Goal: Check status: Check status

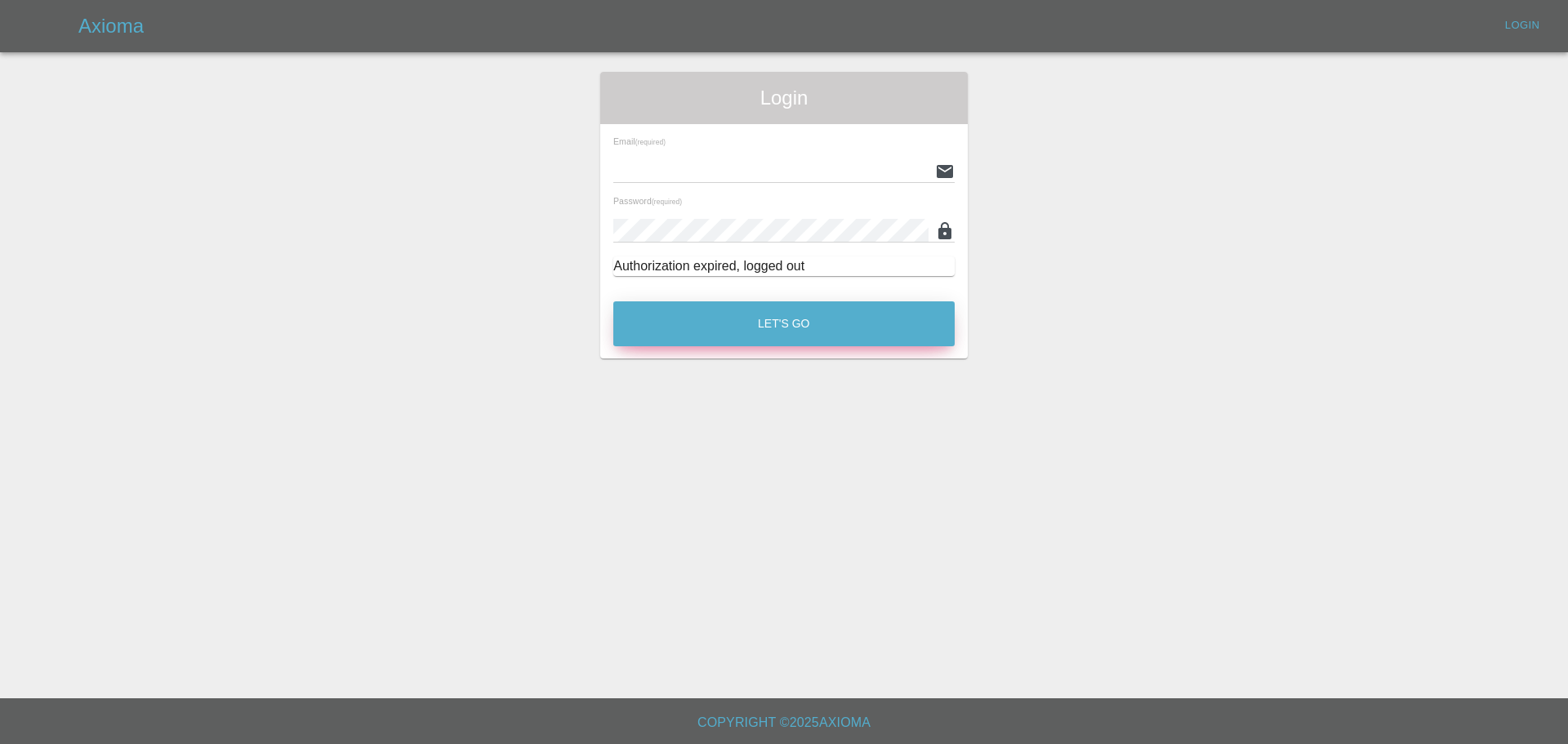
type input "[EMAIL_ADDRESS][DOMAIN_NAME]"
click at [782, 331] on button "Let's Go" at bounding box center [784, 324] width 342 height 45
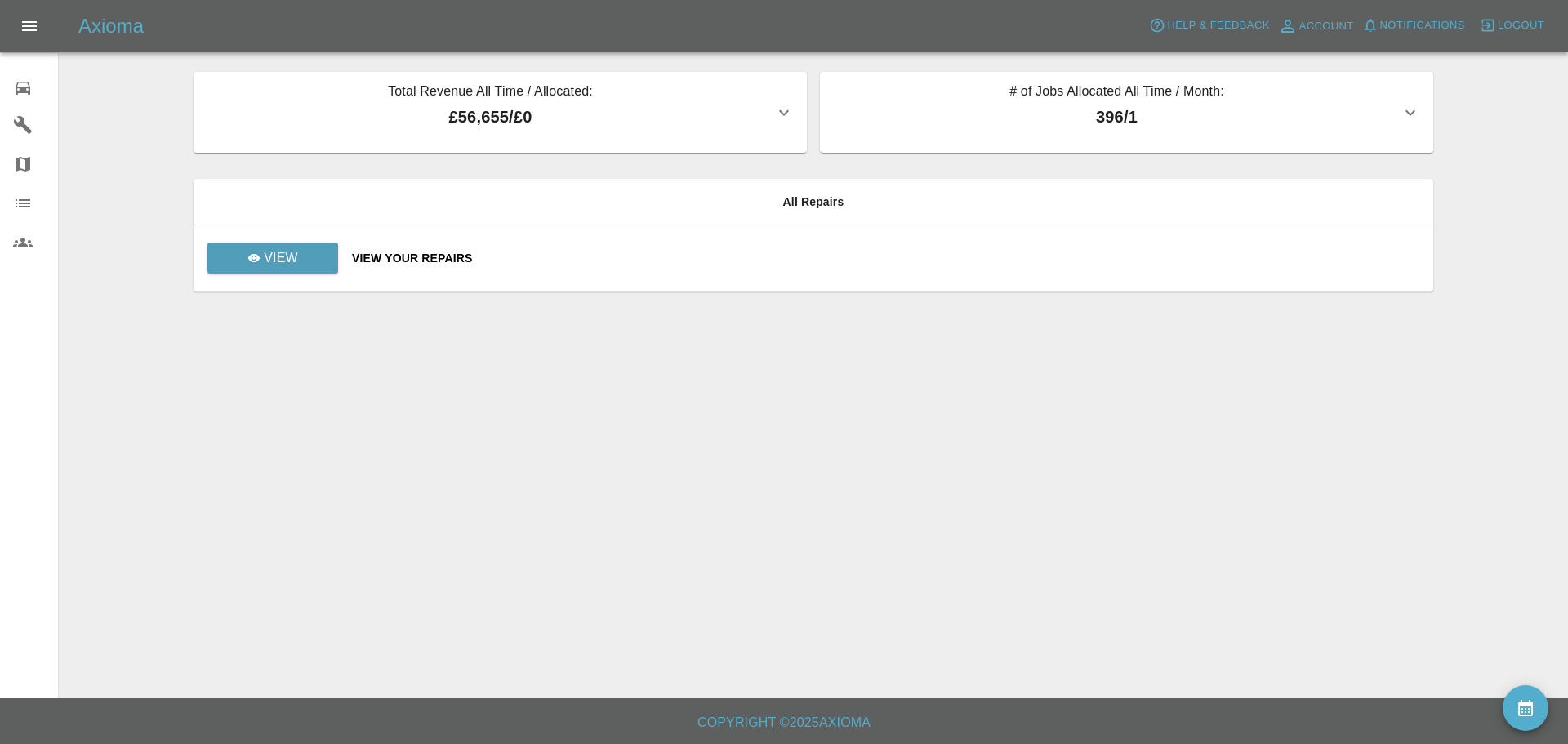
click at [25, 86] on icon at bounding box center [23, 88] width 20 height 20
click at [267, 257] on p "View" at bounding box center [281, 258] width 34 height 20
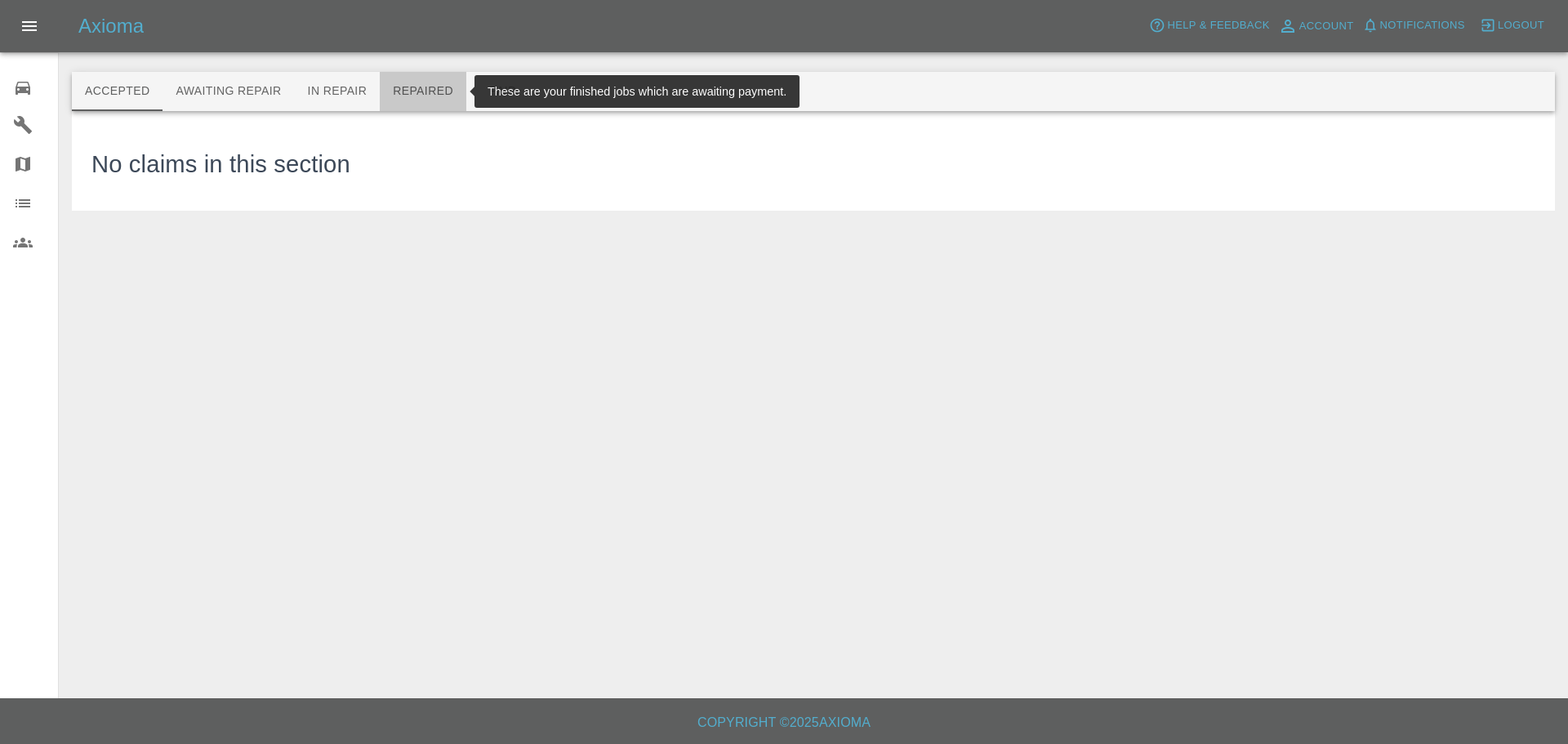
click at [432, 79] on button "Repaired" at bounding box center [423, 91] width 87 height 39
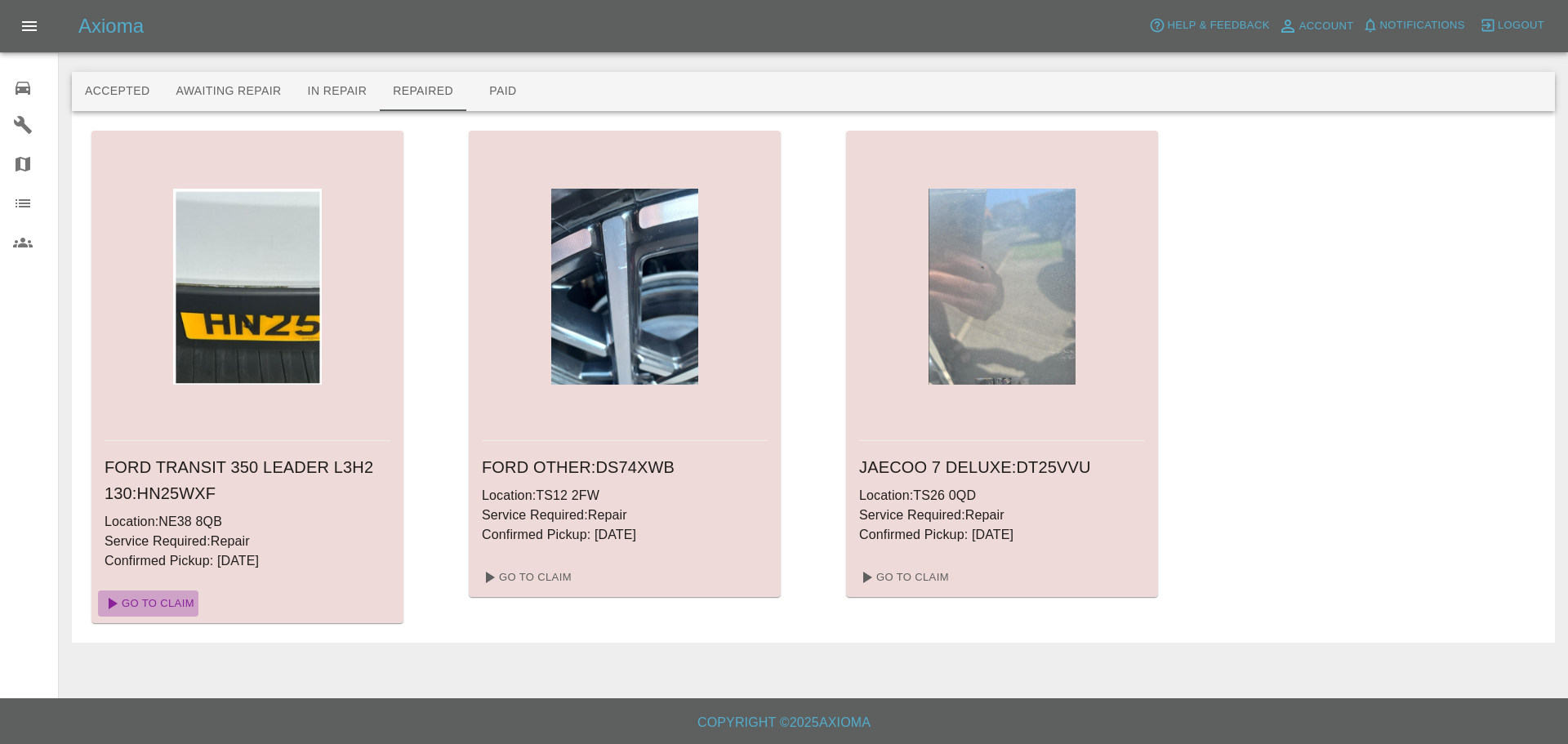
click at [168, 602] on link "Go To Claim" at bounding box center [148, 603] width 101 height 26
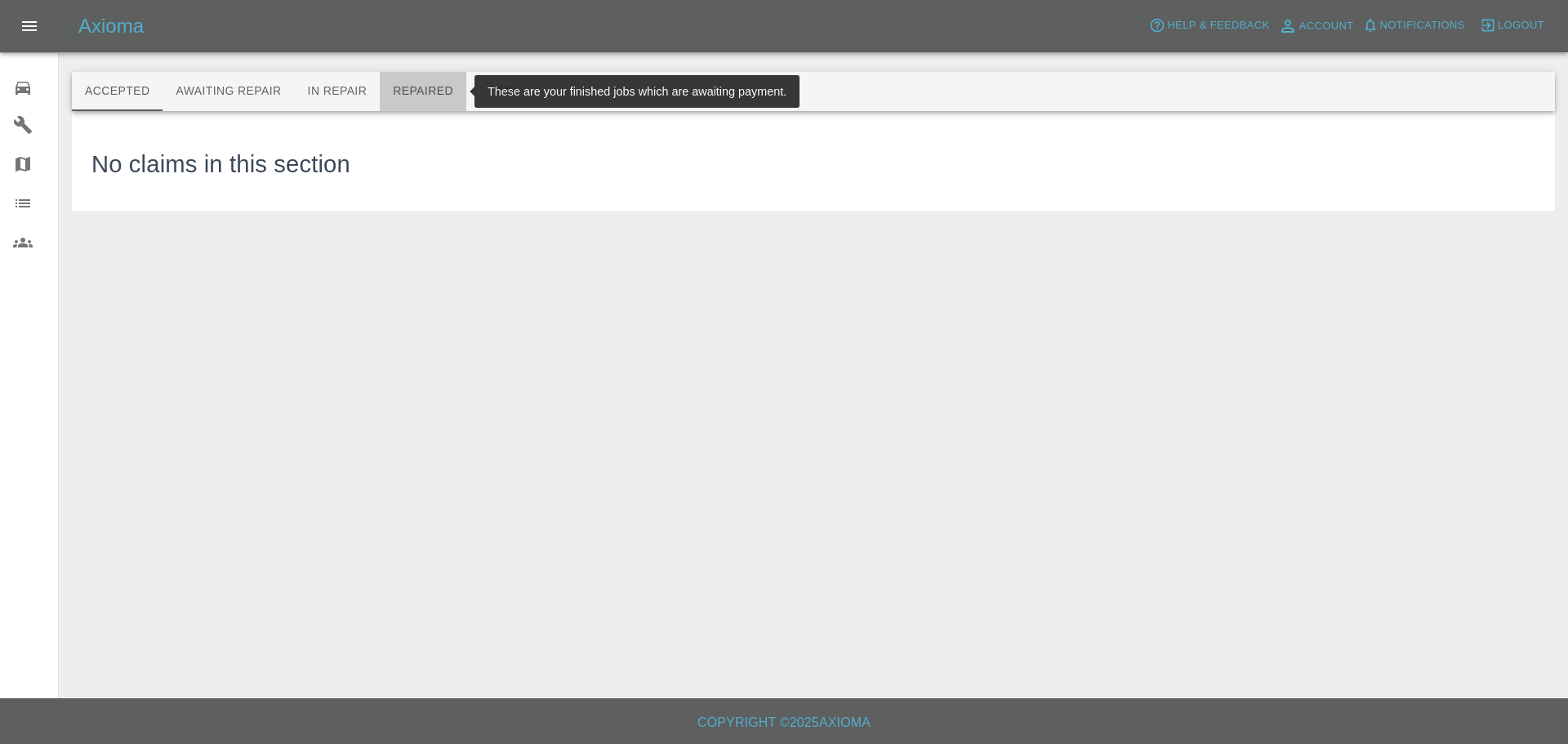
click at [429, 93] on button "Repaired" at bounding box center [423, 91] width 87 height 39
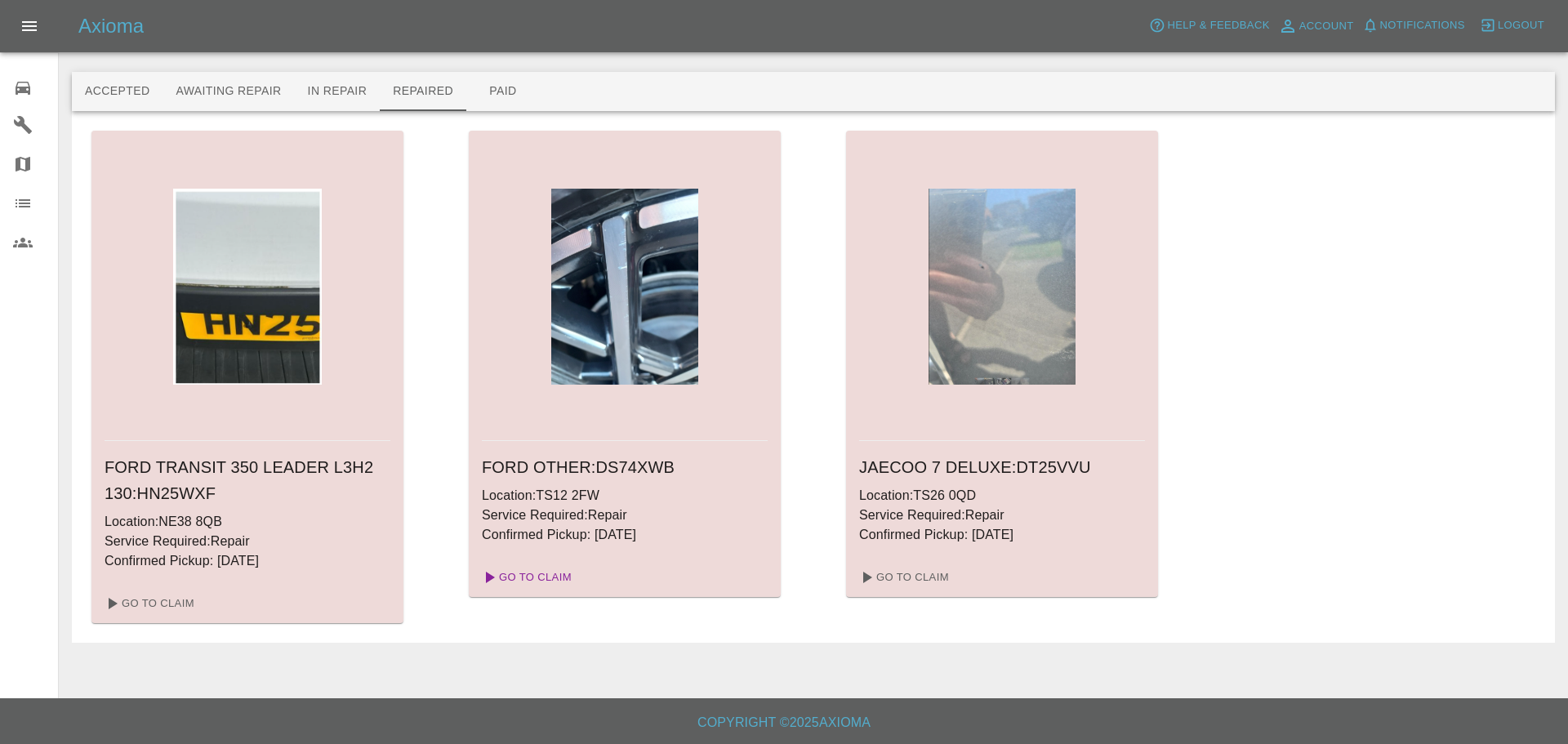
click at [543, 573] on link "Go To Claim" at bounding box center [525, 577] width 101 height 26
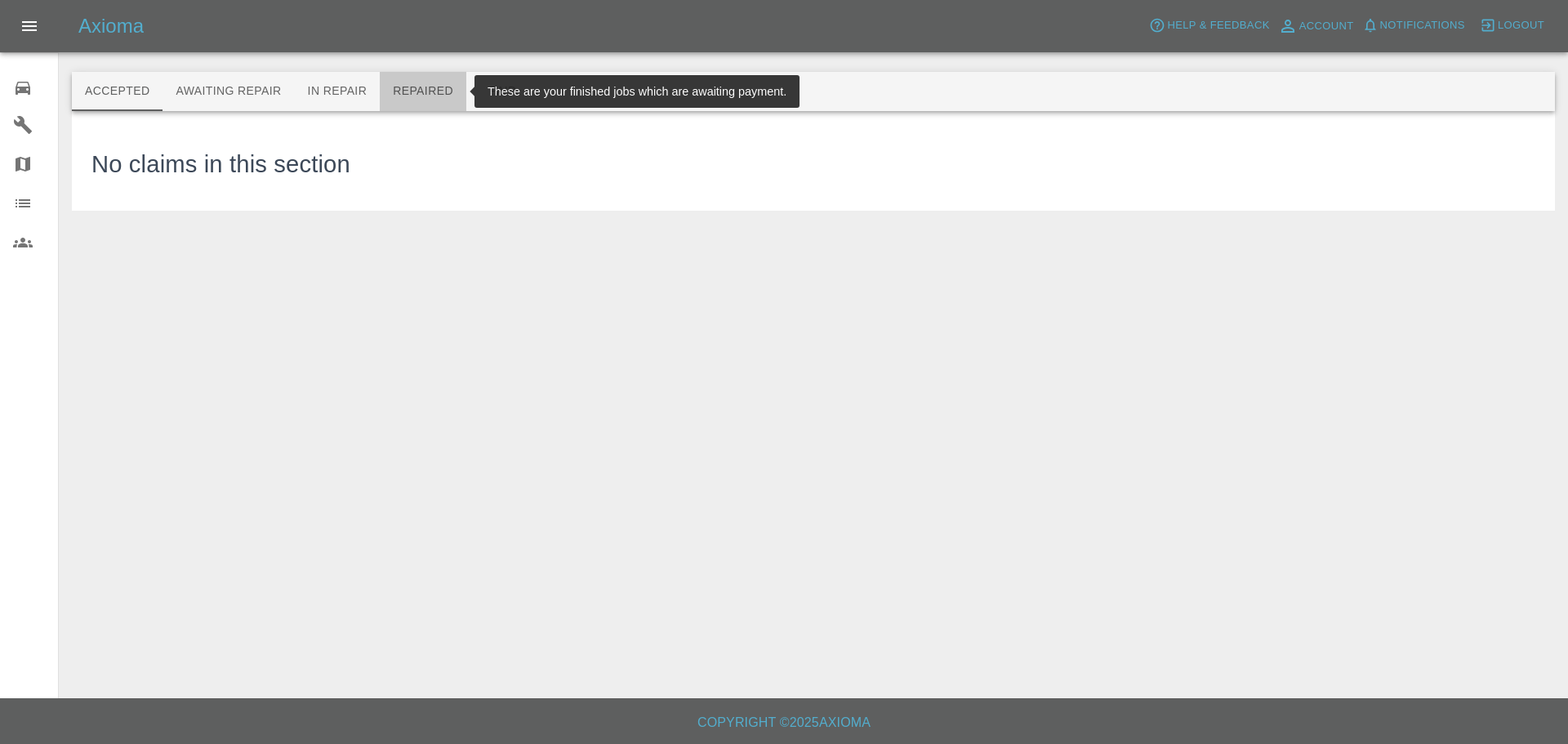
click at [412, 90] on button "Repaired" at bounding box center [423, 91] width 87 height 39
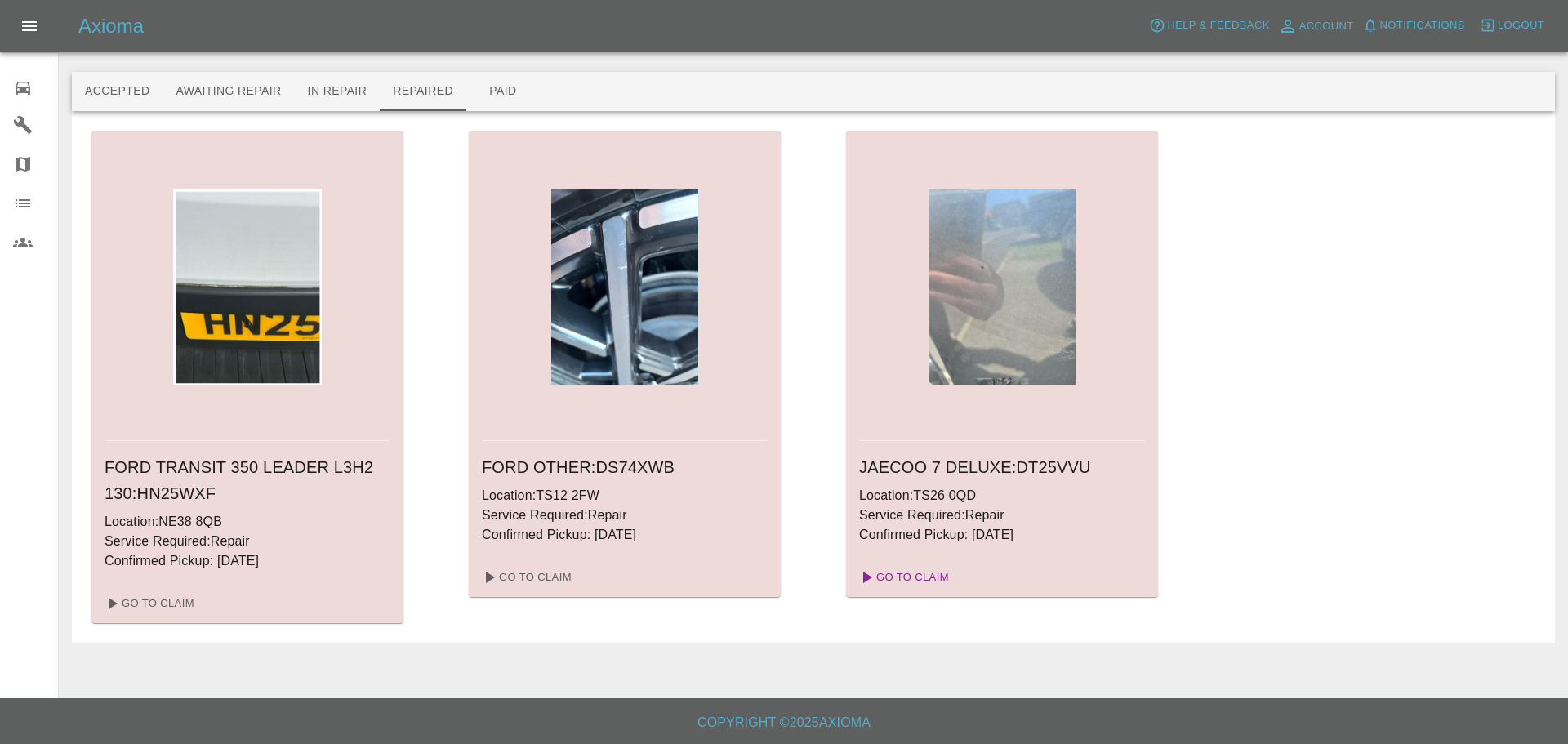
click at [919, 573] on link "Go To Claim" at bounding box center [902, 577] width 101 height 26
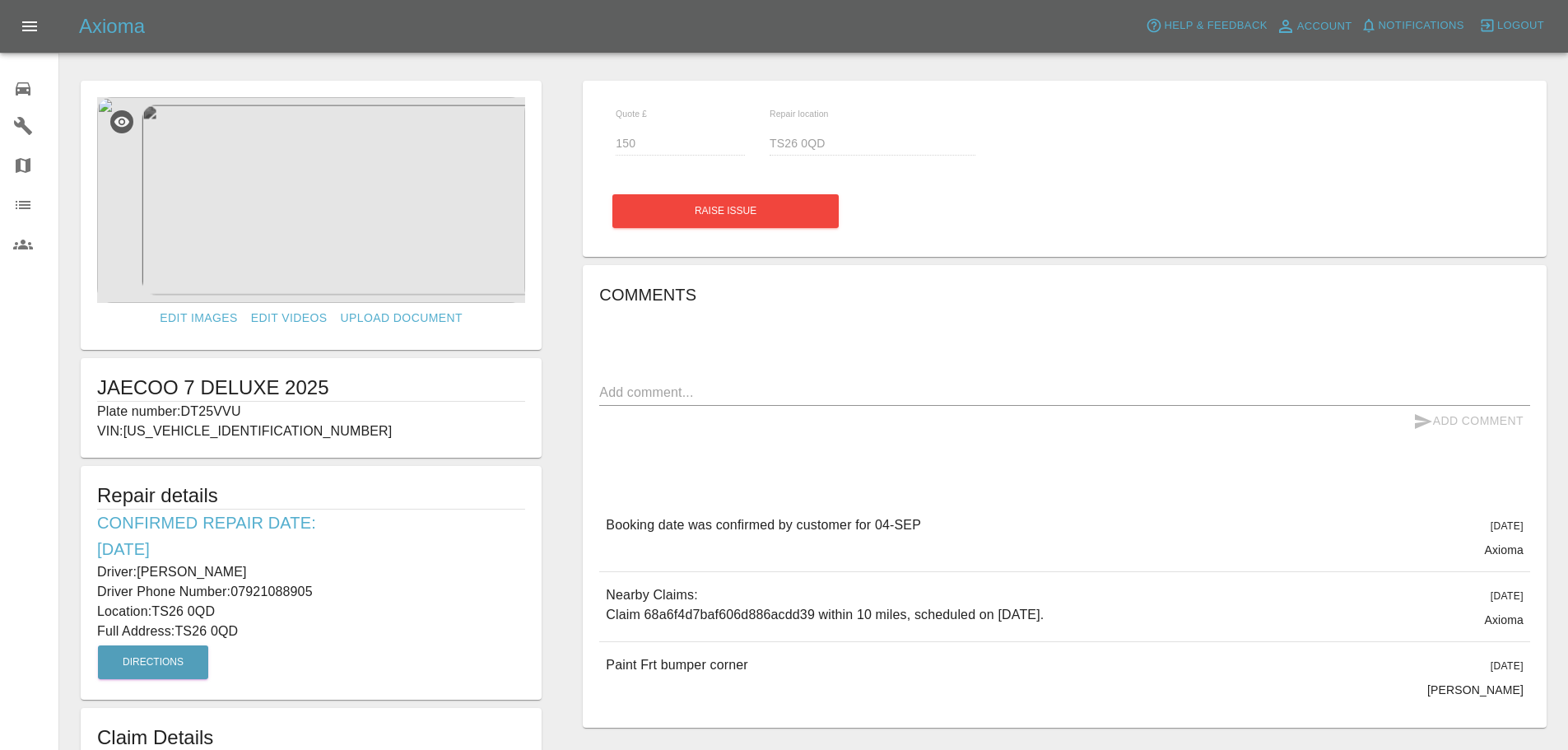
click at [25, 88] on icon at bounding box center [24, 89] width 15 height 13
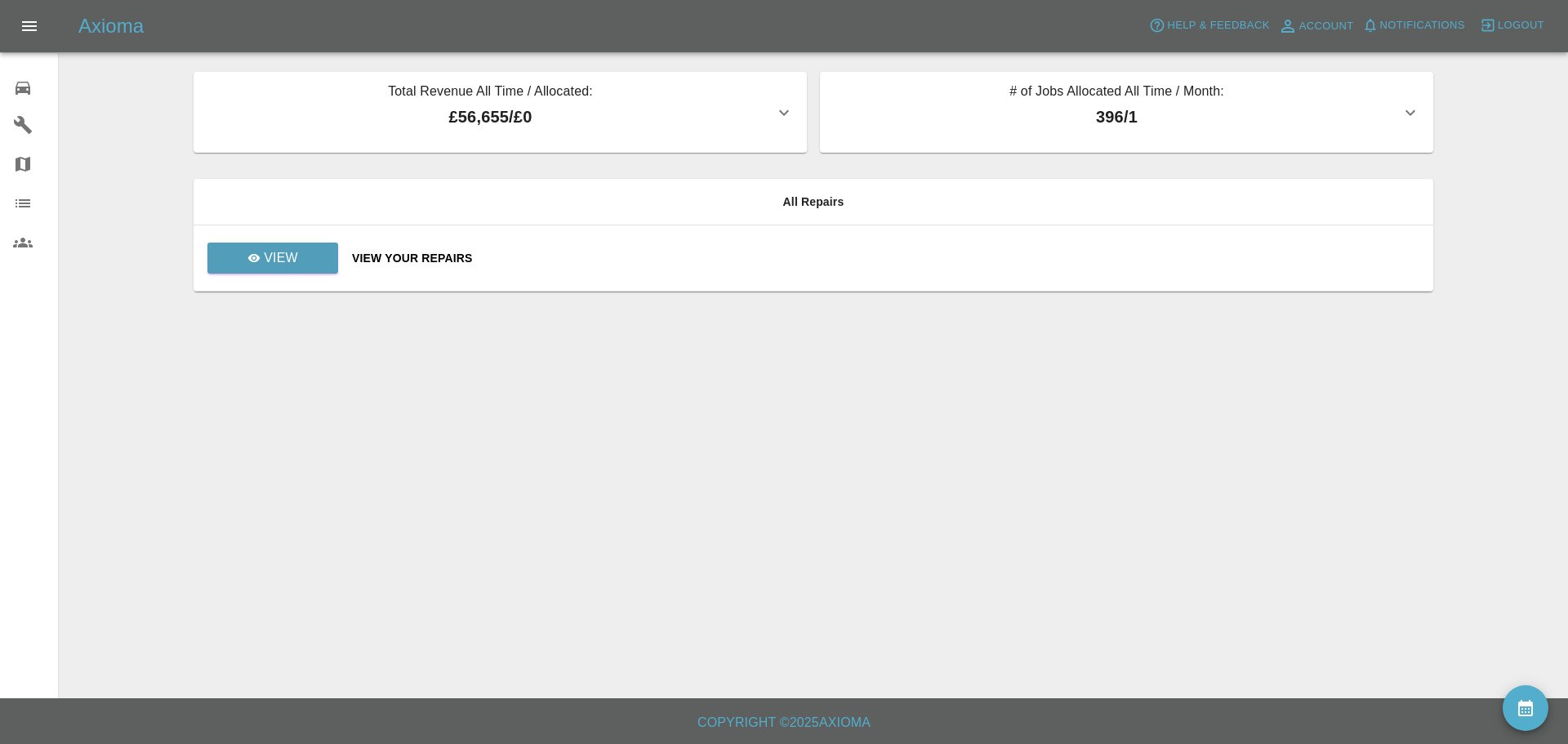
click at [28, 84] on icon at bounding box center [23, 88] width 15 height 13
